Goal: Transaction & Acquisition: Book appointment/travel/reservation

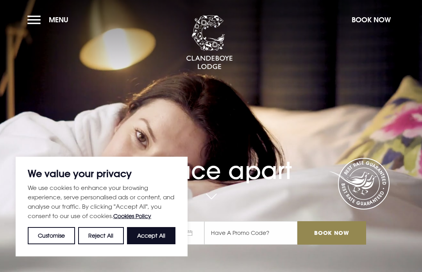
click at [151, 235] on button "Accept All" at bounding box center [151, 235] width 48 height 17
checkbox input "true"
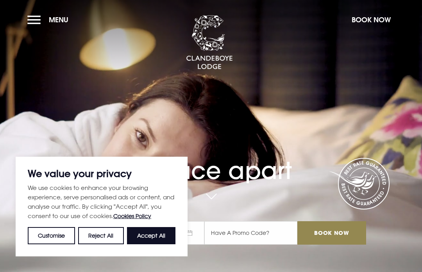
checkbox input "true"
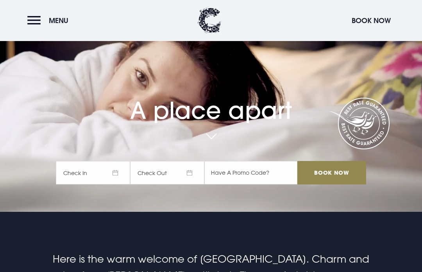
scroll to position [60, 0]
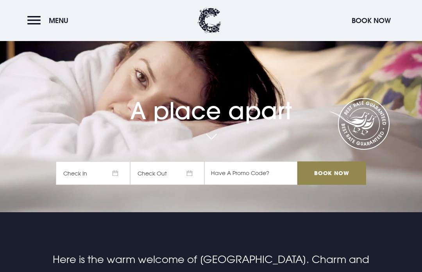
click at [111, 185] on span "Check In" at bounding box center [93, 172] width 74 height 23
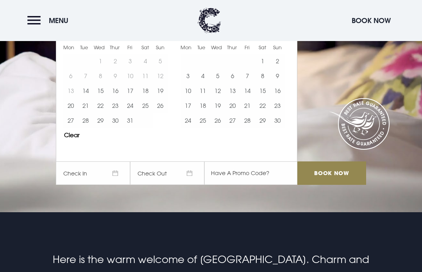
click at [205, 113] on button "18" at bounding box center [202, 105] width 15 height 15
click at [190, 185] on span "19/11/2025" at bounding box center [167, 172] width 74 height 23
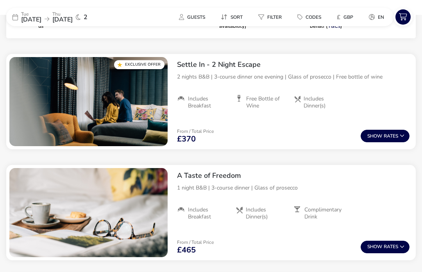
scroll to position [280, 0]
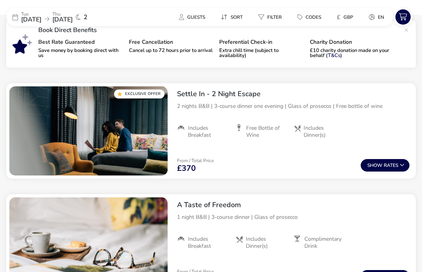
click at [382, 163] on span "Show" at bounding box center [375, 165] width 16 height 5
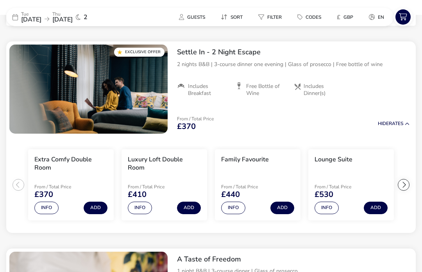
scroll to position [323, 0]
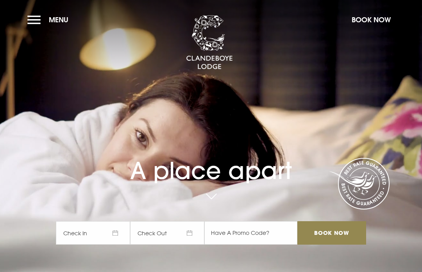
click at [39, 17] on button "Menu" at bounding box center [49, 19] width 45 height 17
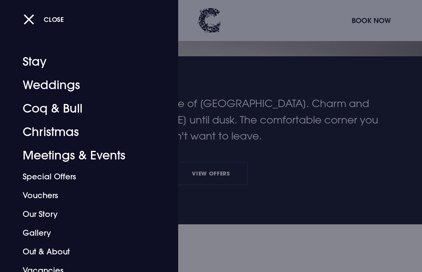
scroll to position [215, 0]
